Goal: Information Seeking & Learning: Compare options

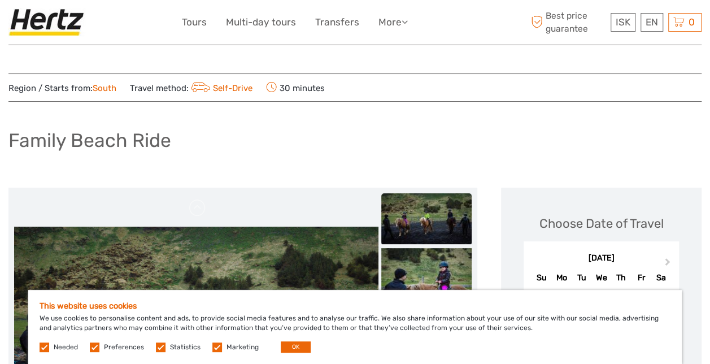
drag, startPoint x: 706, startPoint y: 60, endPoint x: 706, endPoint y: 70, distance: 10.2
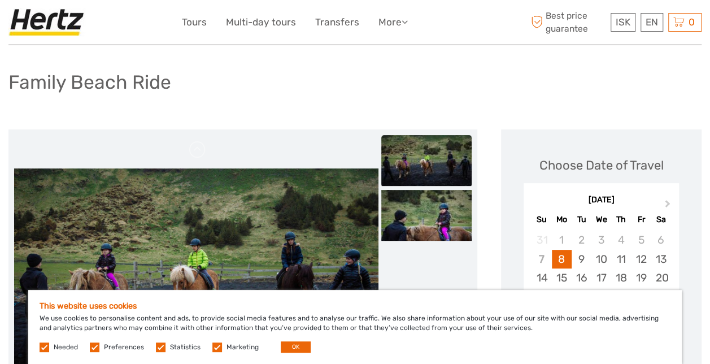
scroll to position [49, 0]
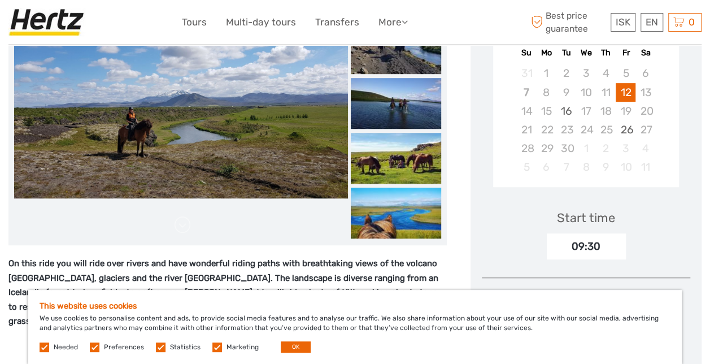
scroll to position [223, 0]
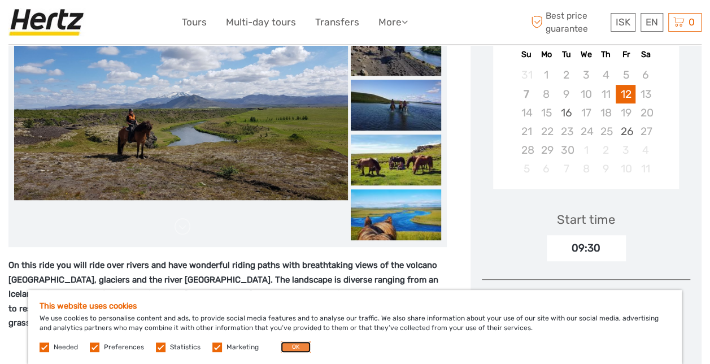
click at [293, 343] on button "OK" at bounding box center [296, 346] width 30 height 11
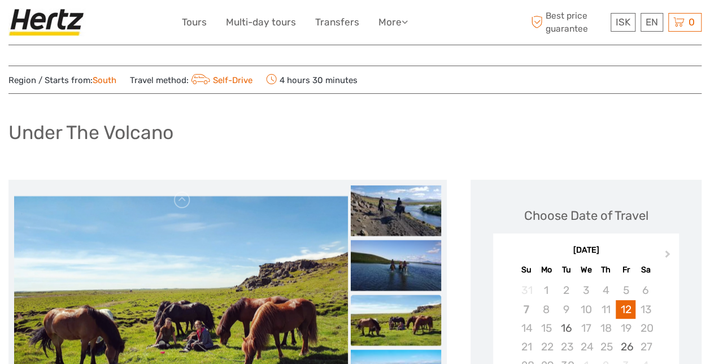
scroll to position [67, 0]
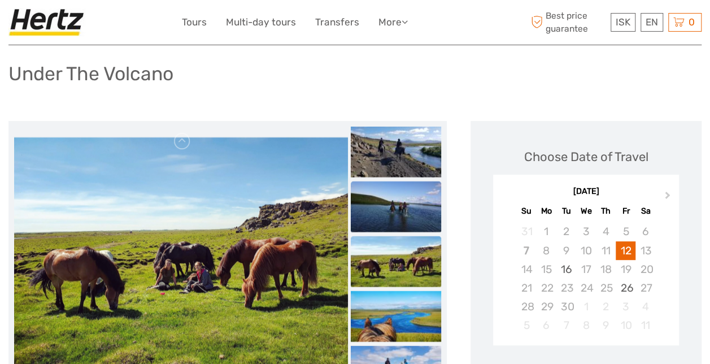
click at [422, 187] on img at bounding box center [396, 206] width 90 height 51
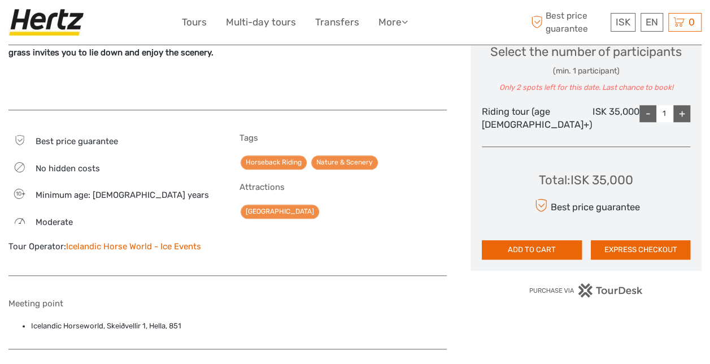
scroll to position [495, 0]
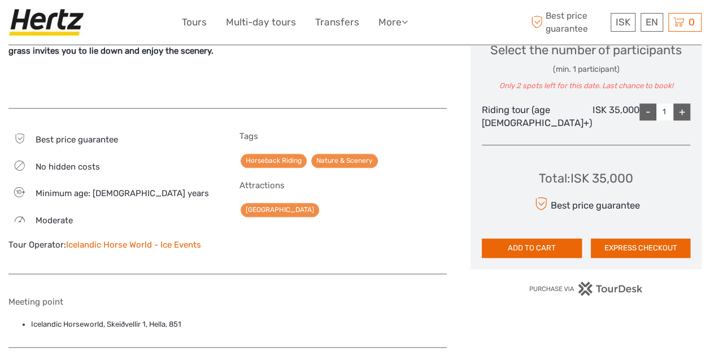
click at [544, 65] on div "Select the number of participants (min. 1 participant) Only 2 spots left for th…" at bounding box center [585, 66] width 191 height 50
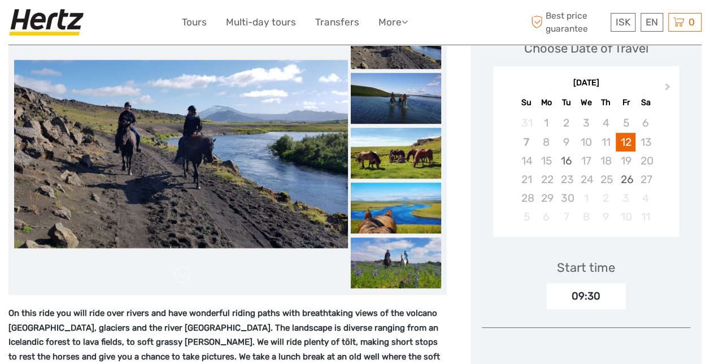
scroll to position [173, 0]
